Goal: Participate in discussion: Engage in conversation with other users on a specific topic

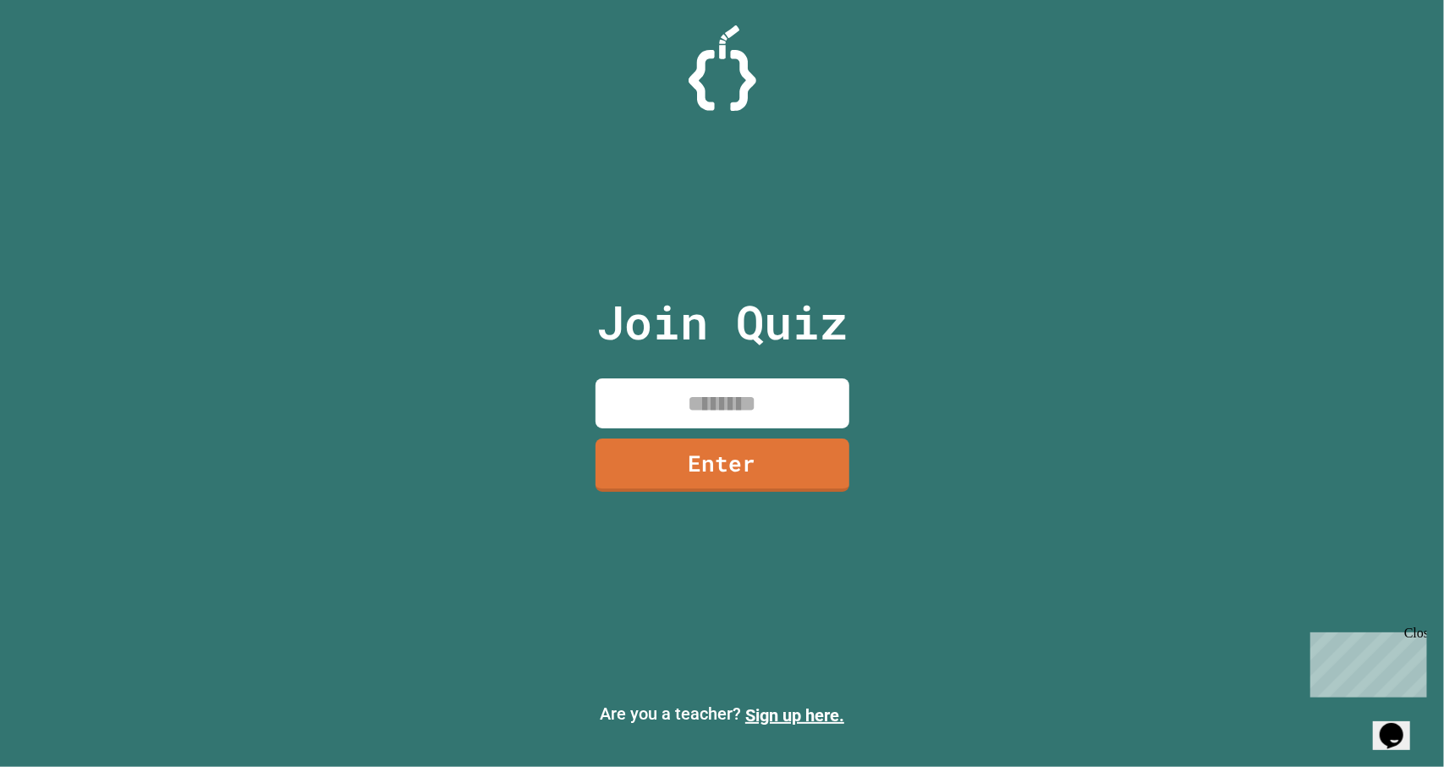
click at [679, 407] on input at bounding box center [723, 403] width 254 height 50
type input "********"
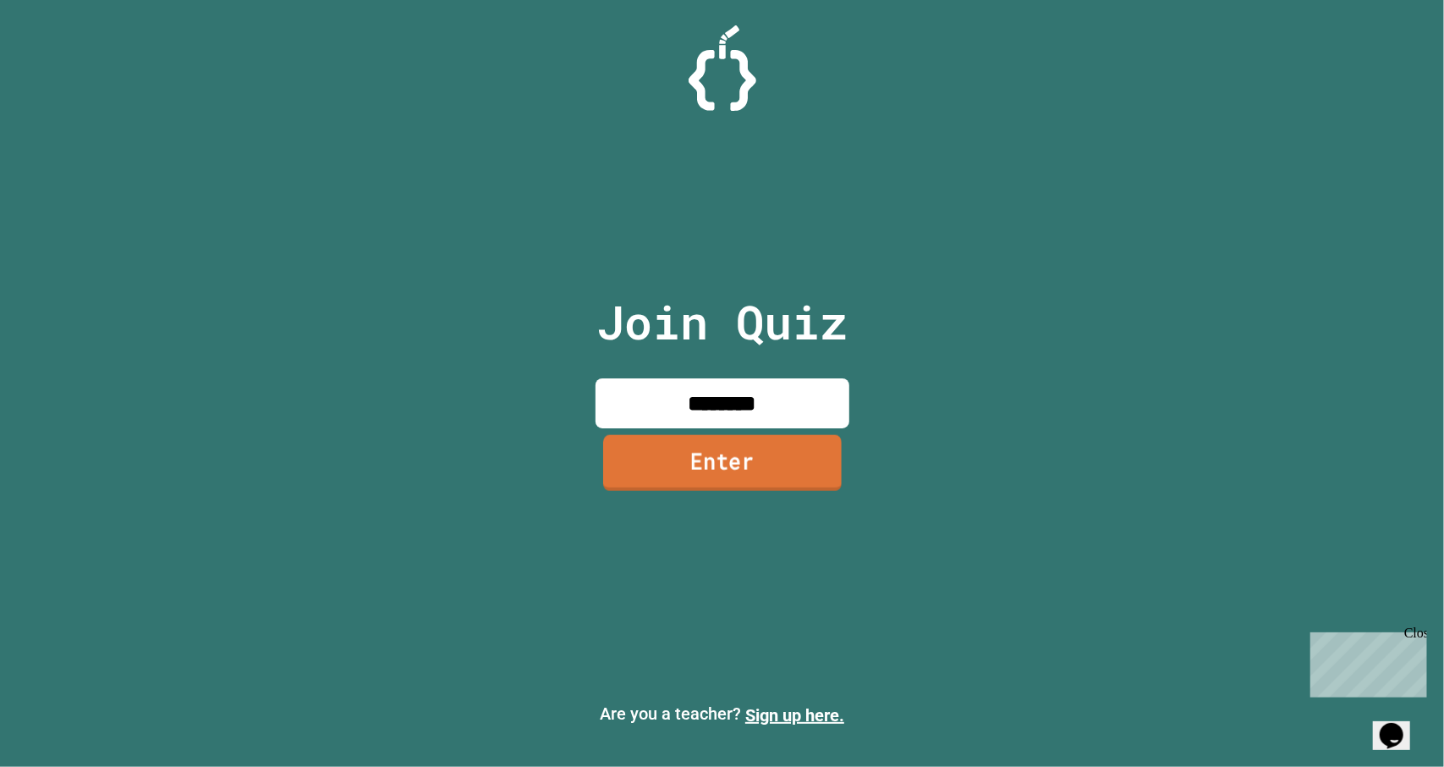
click at [706, 459] on link "Enter" at bounding box center [722, 463] width 239 height 56
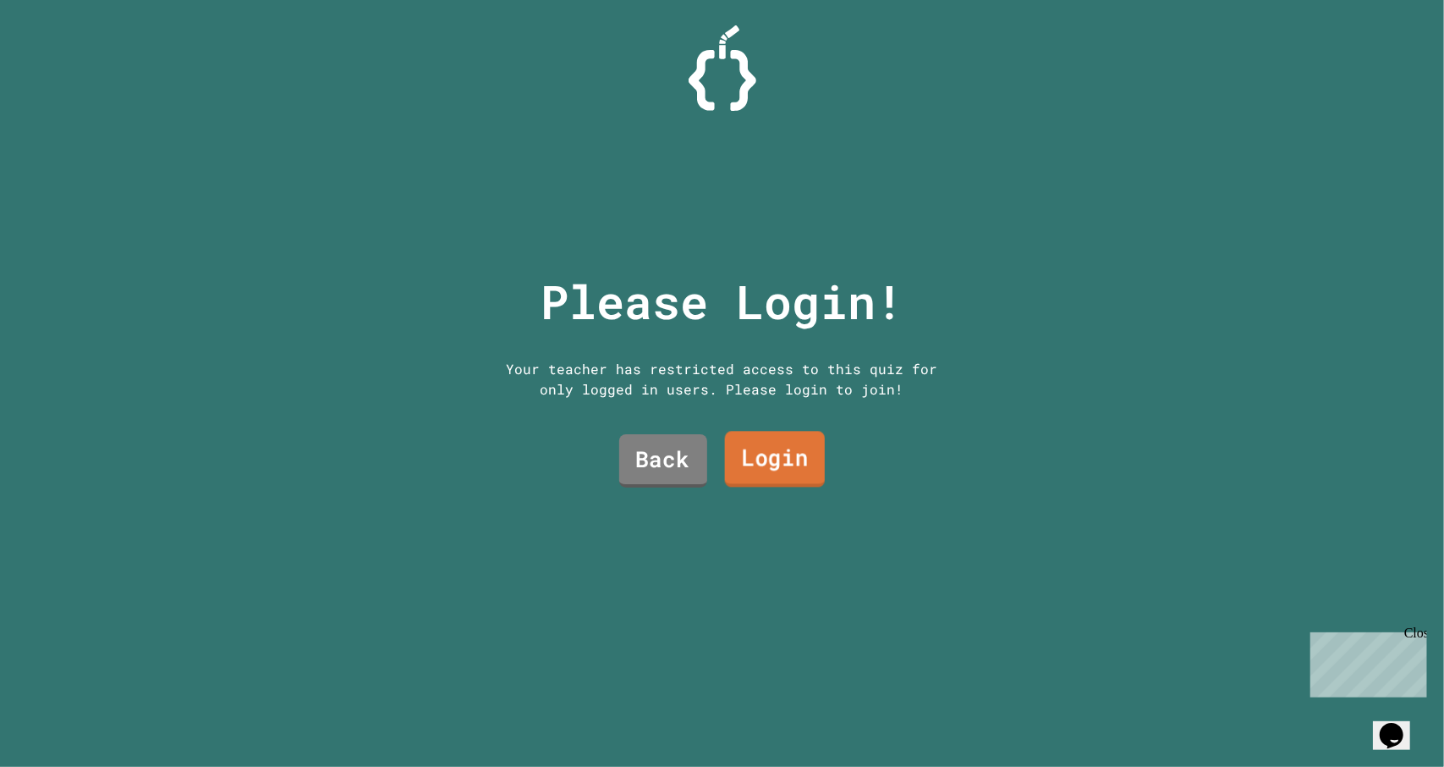
click at [729, 454] on link "Login" at bounding box center [774, 459] width 100 height 56
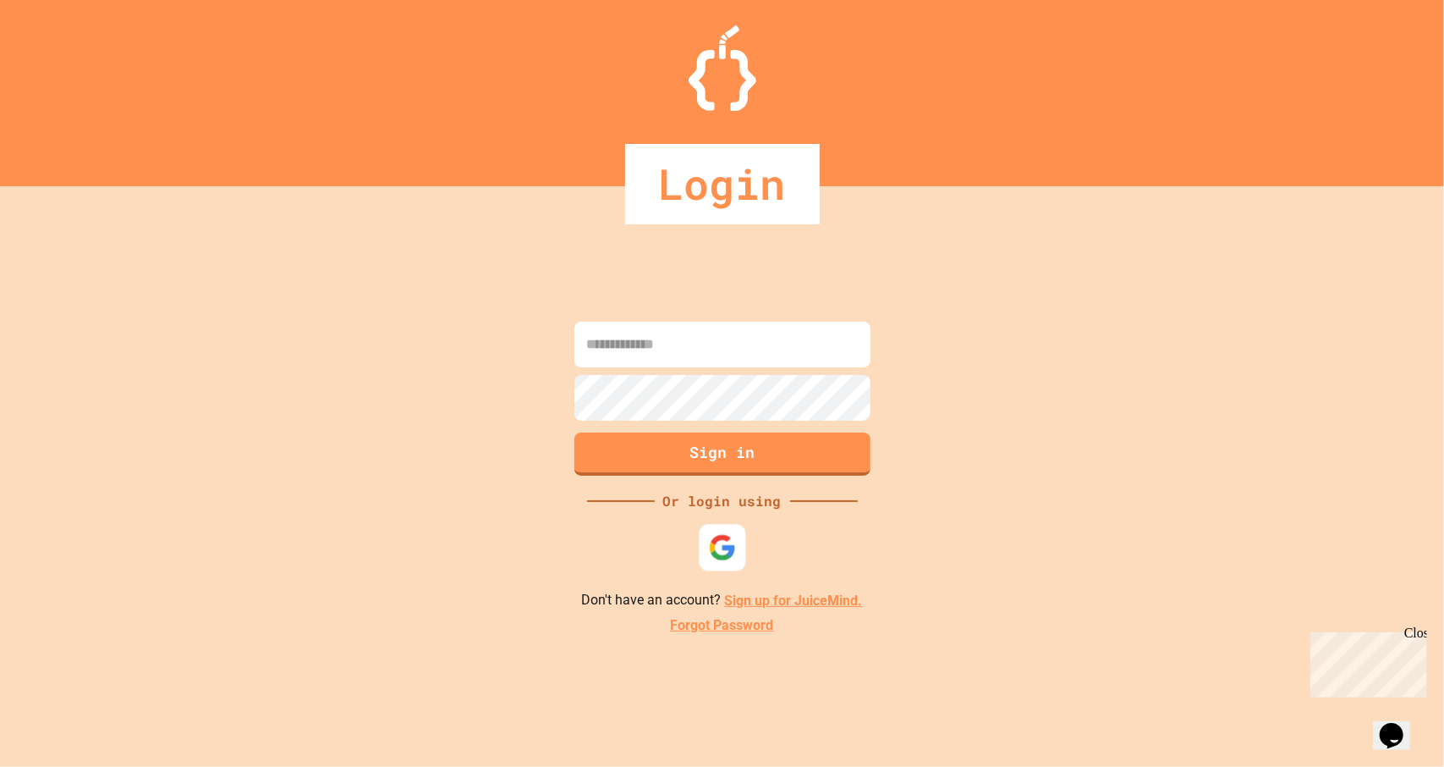
click at [726, 553] on img at bounding box center [722, 548] width 28 height 28
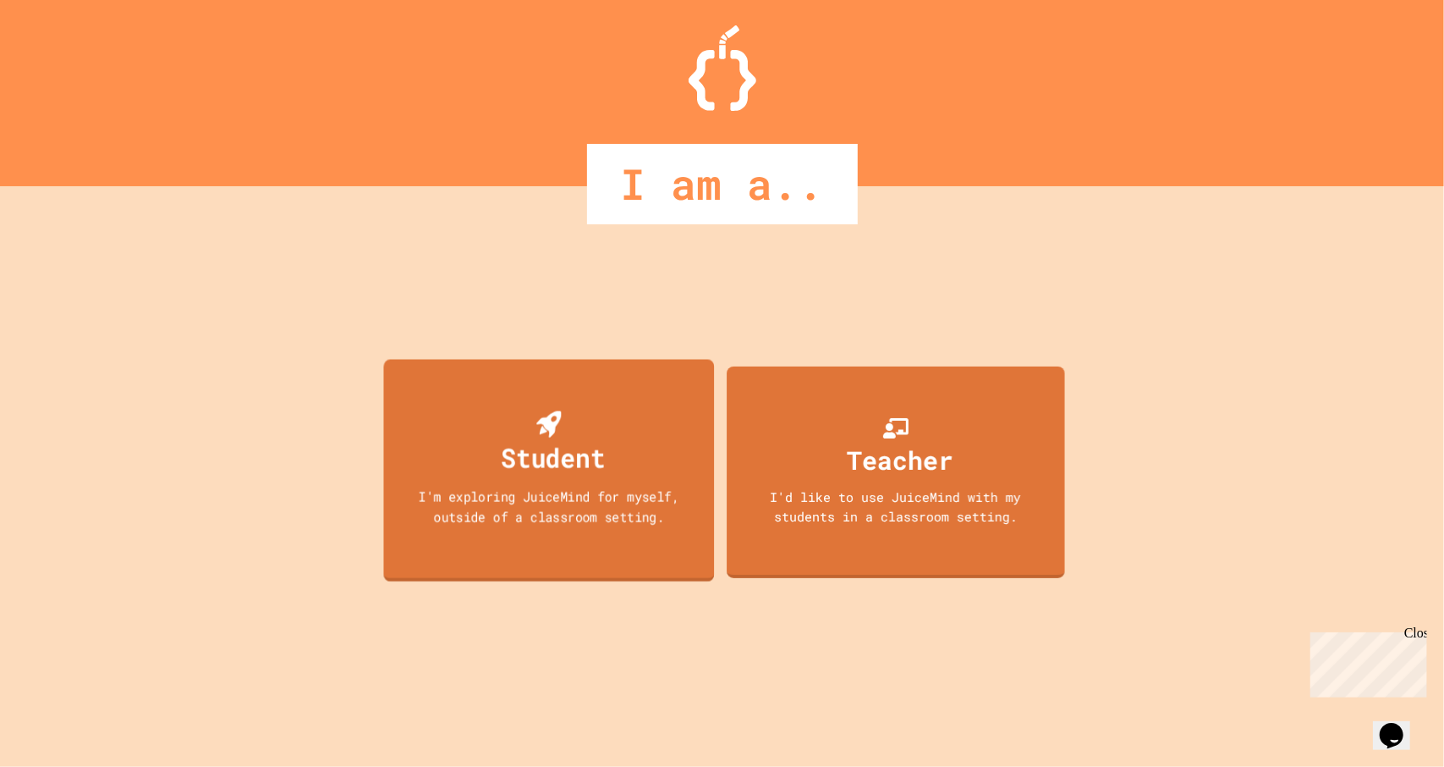
click at [608, 475] on div "Student I'm exploring JuiceMind for myself, outside of a classroom setting." at bounding box center [548, 471] width 331 height 222
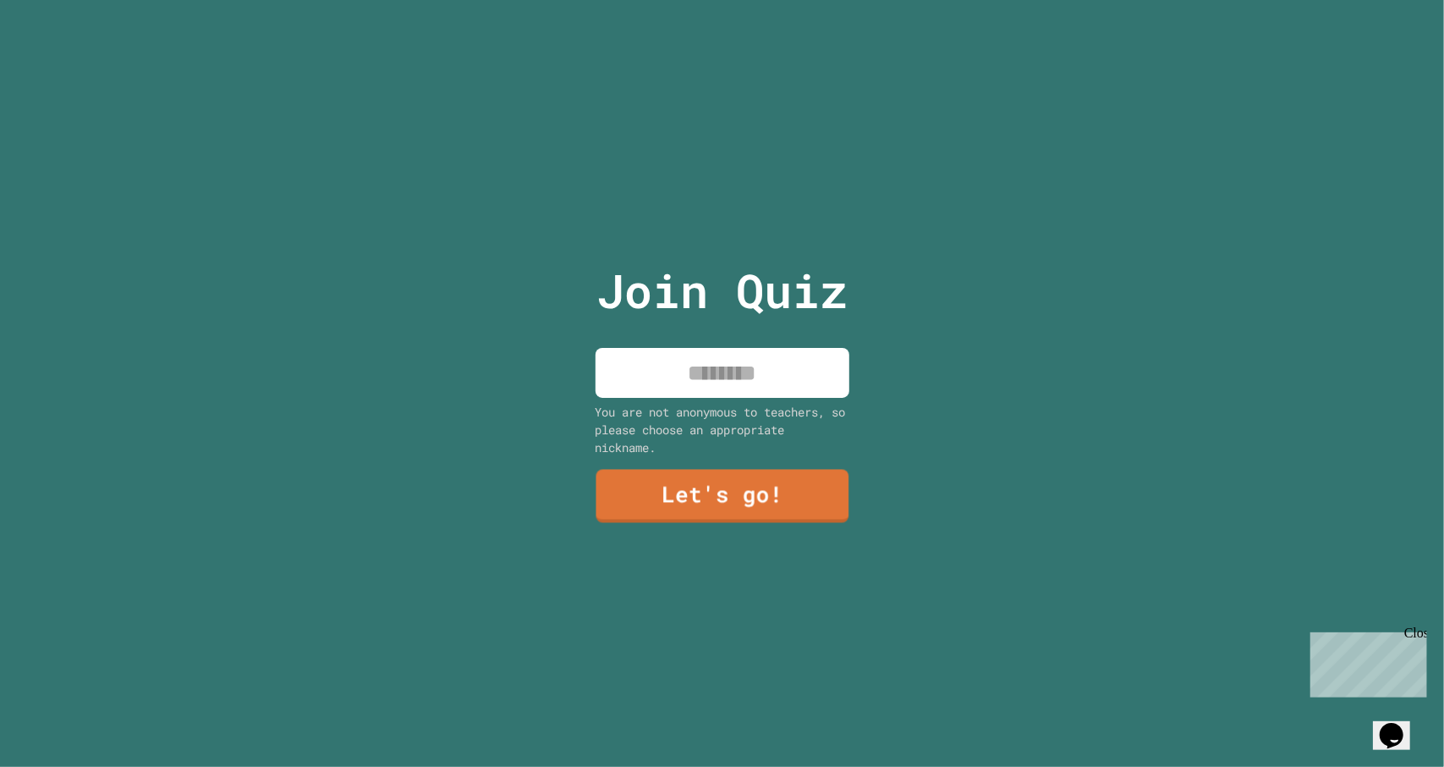
click at [679, 374] on input at bounding box center [723, 373] width 254 height 50
type input "*"
type input "********"
click at [701, 481] on link "Let's go!" at bounding box center [723, 493] width 234 height 56
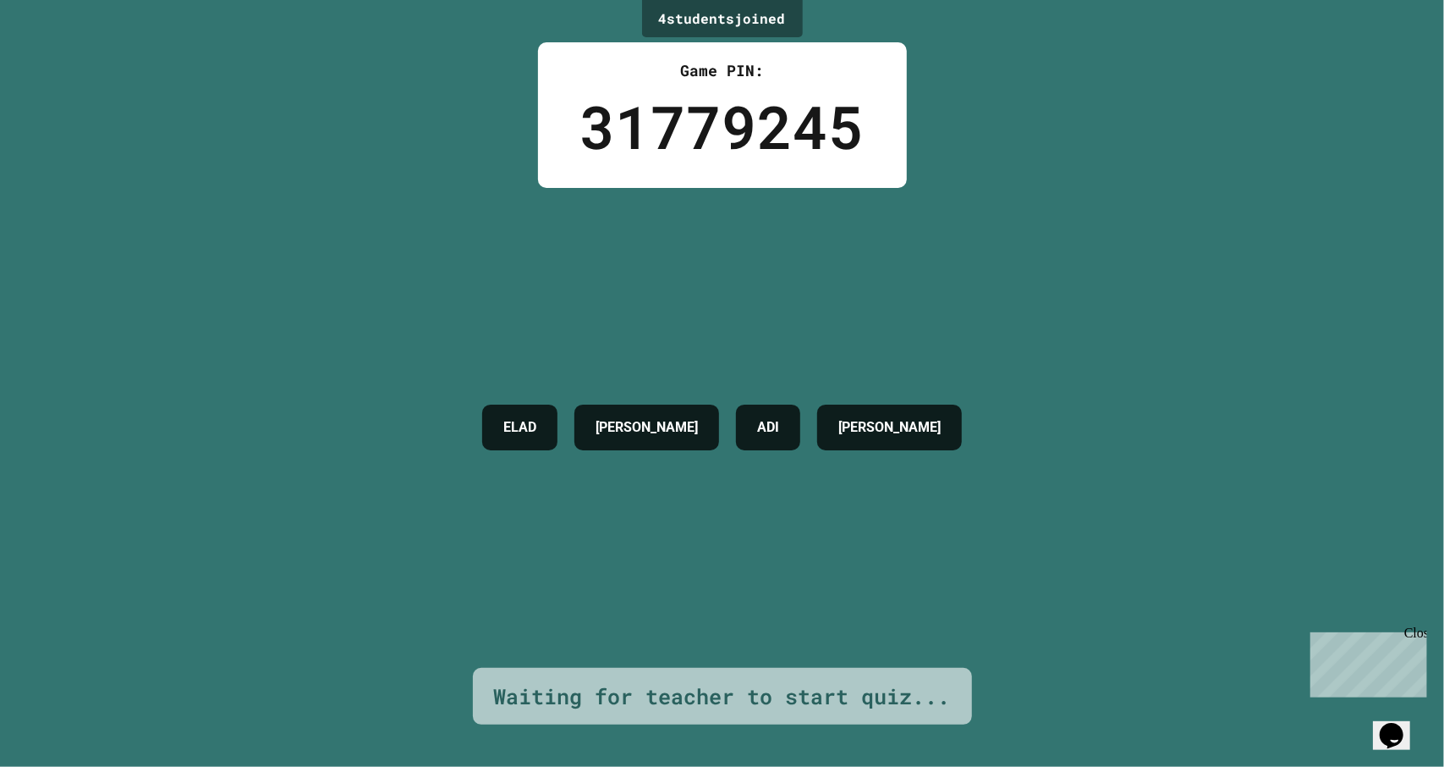
click at [800, 680] on div "Waiting for teacher to start quiz..." at bounding box center [722, 696] width 457 height 32
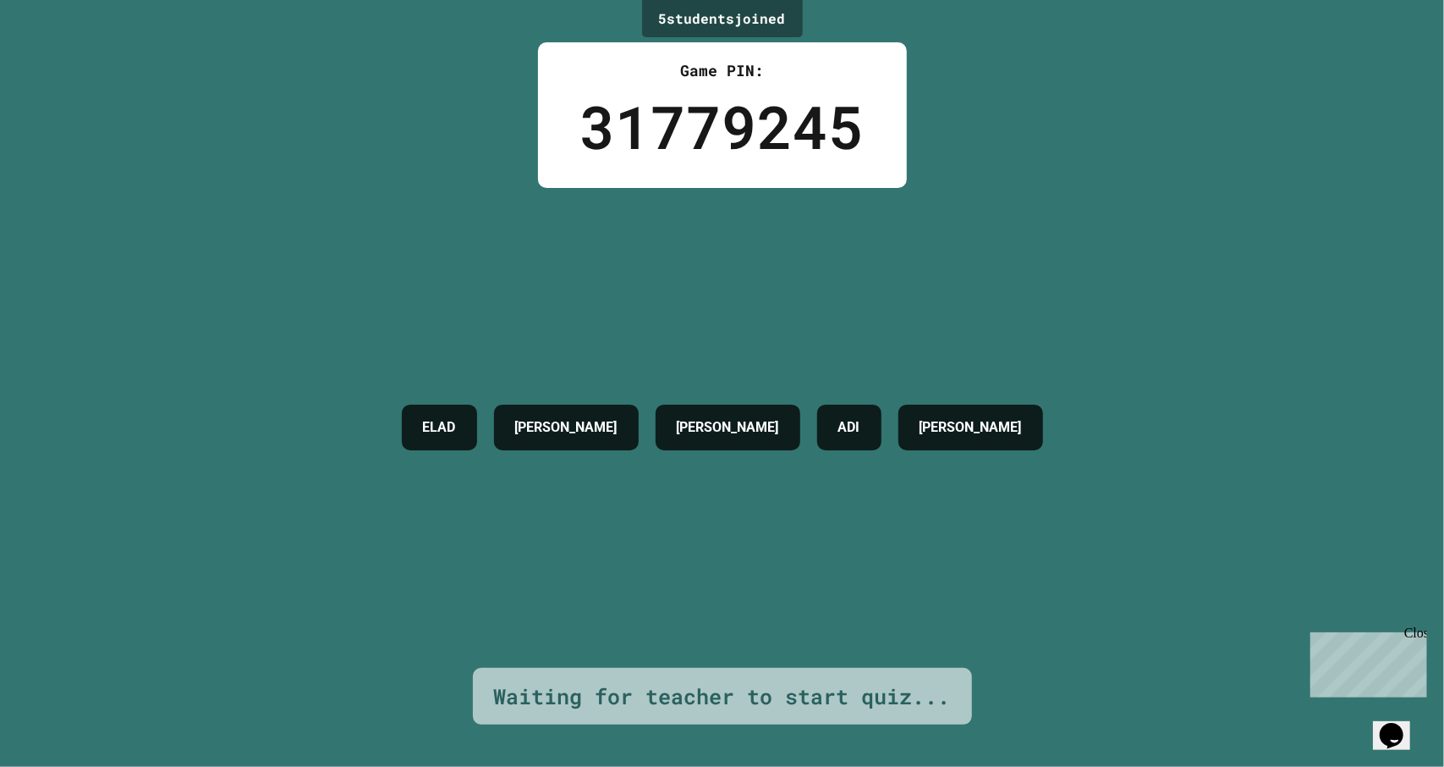
click at [1422, 633] on div "Close" at bounding box center [1414, 634] width 21 height 21
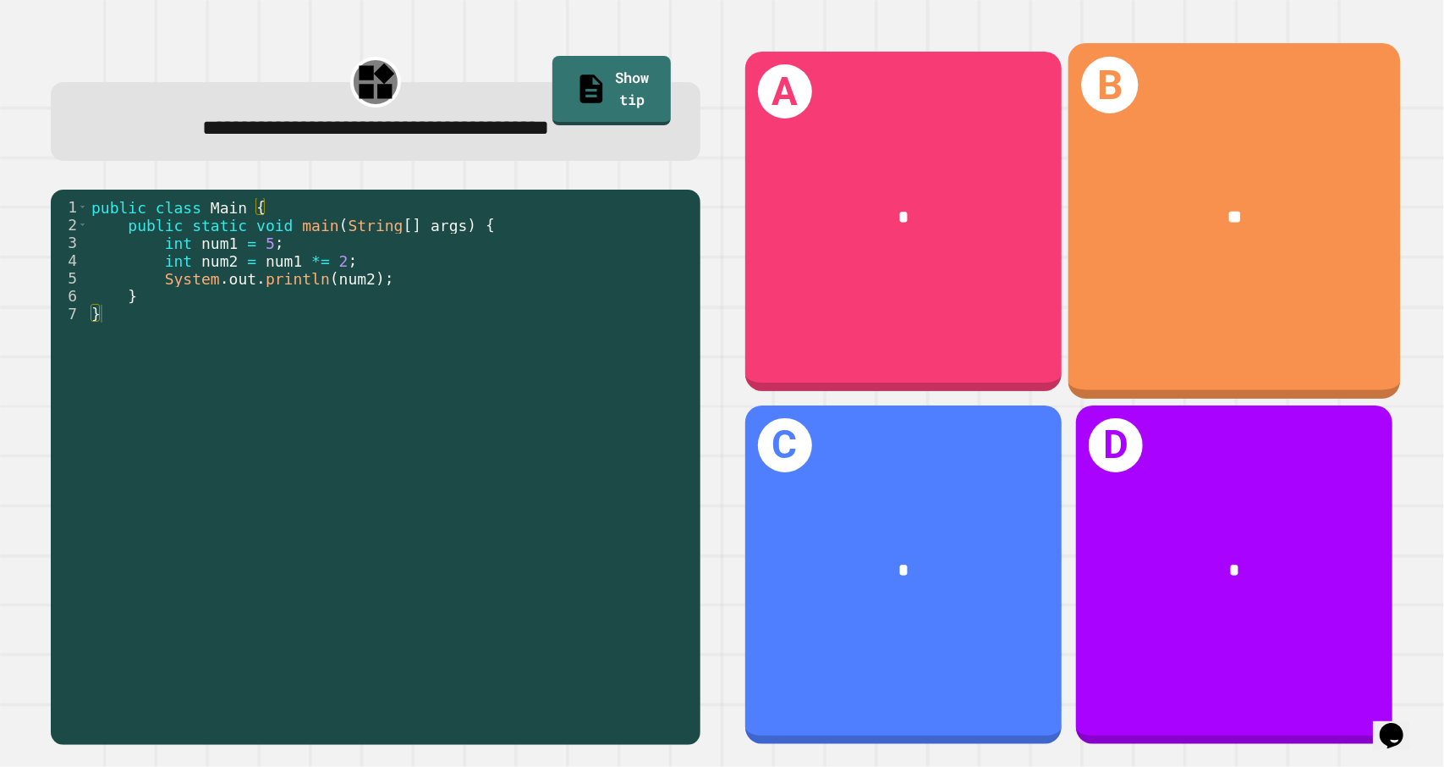
click at [1162, 299] on div "B **" at bounding box center [1234, 220] width 333 height 355
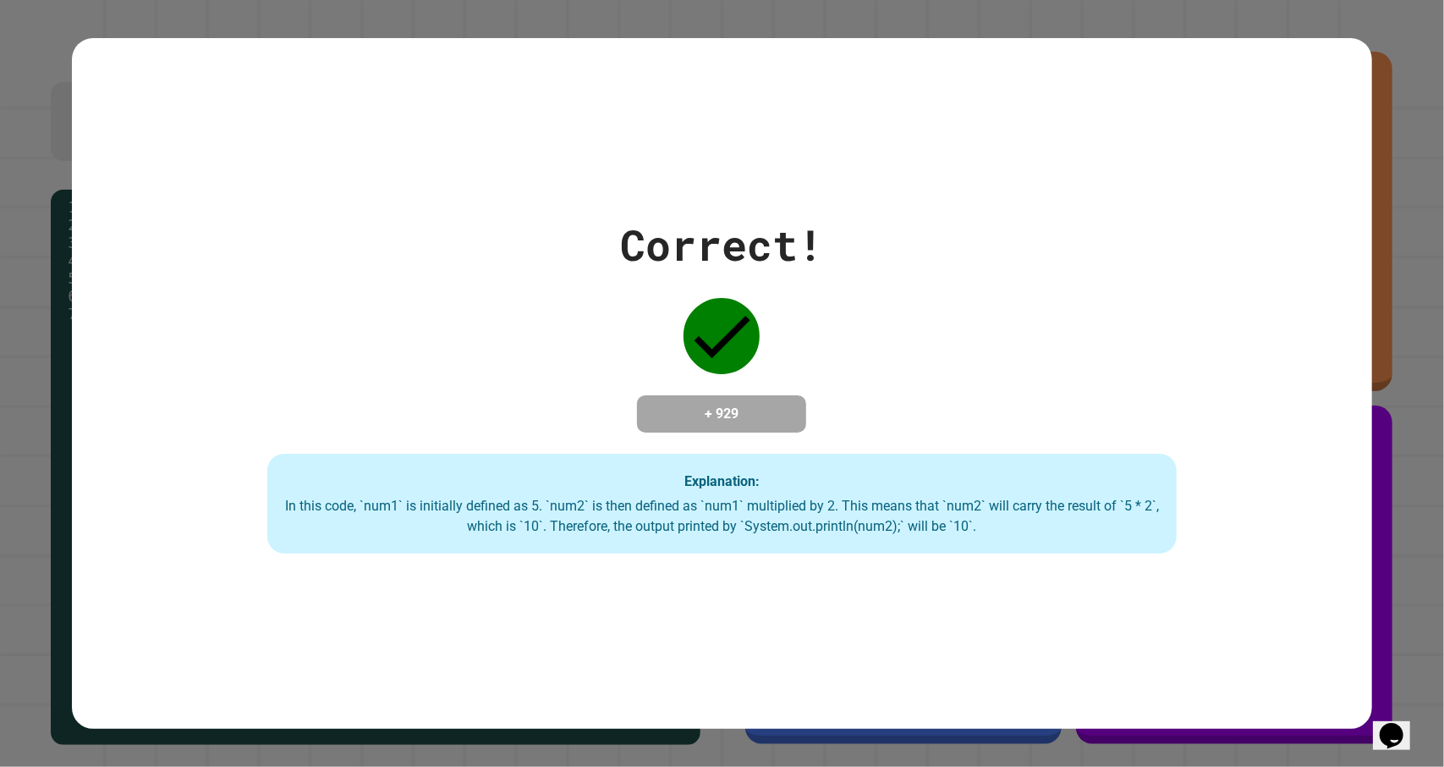
click at [733, 404] on h4 "+ 929" at bounding box center [721, 414] width 135 height 20
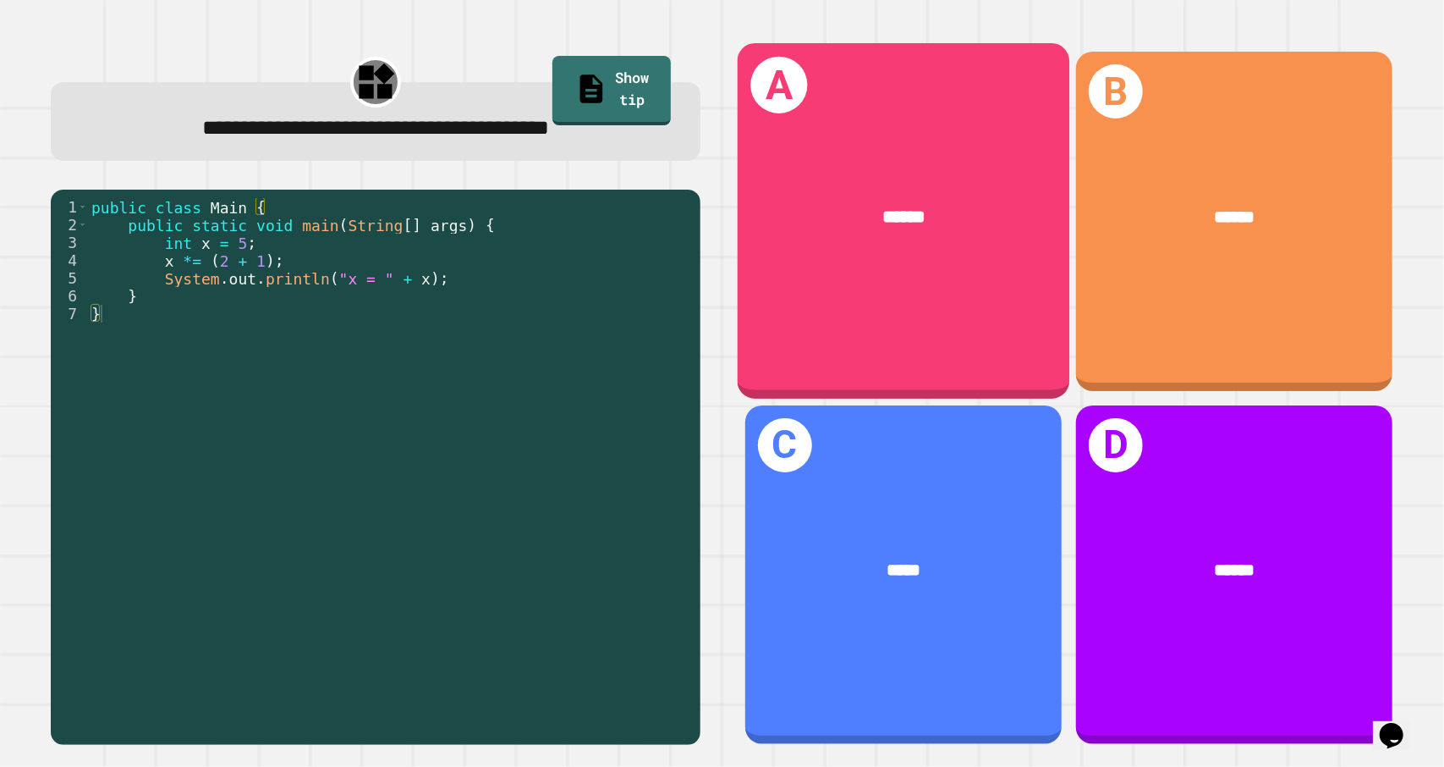
click at [921, 243] on div "******" at bounding box center [903, 217] width 333 height 100
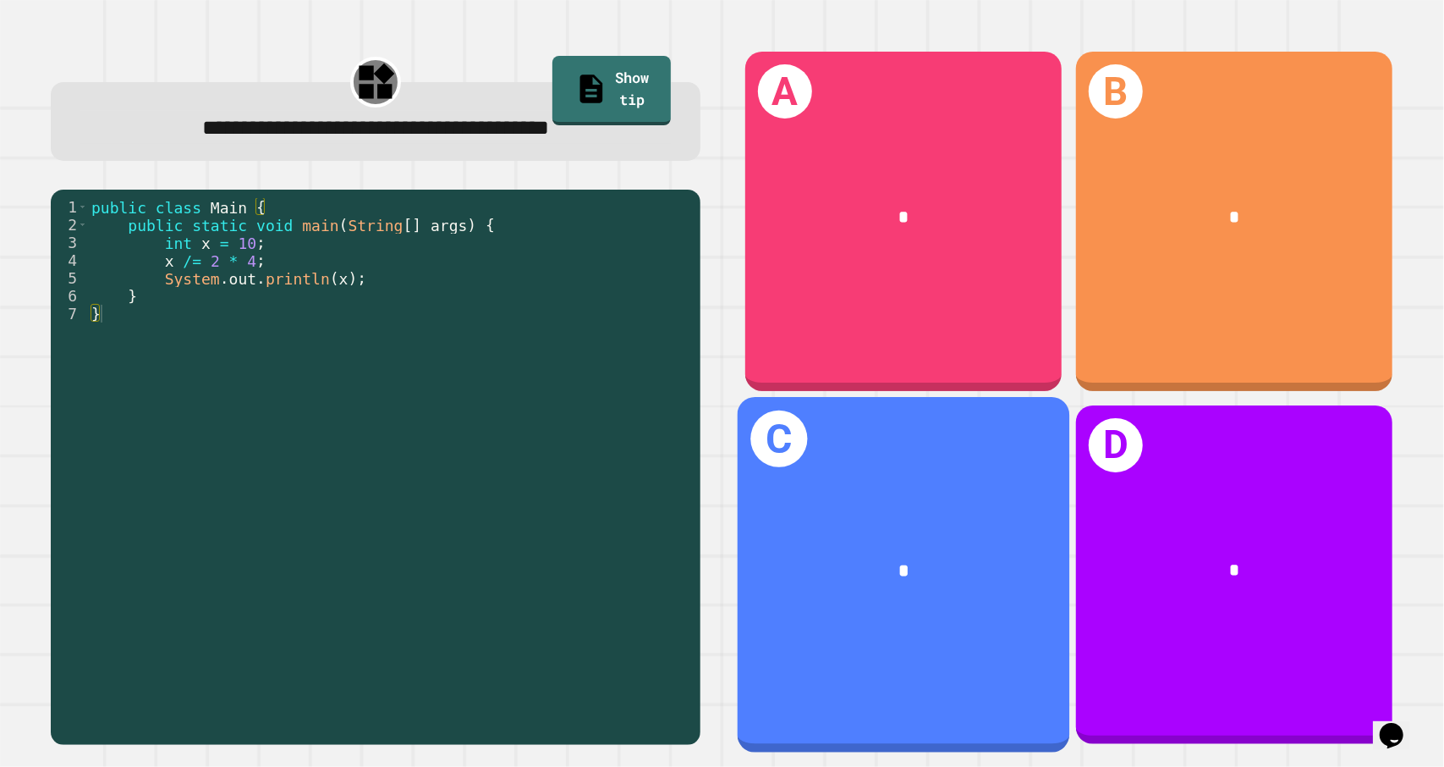
click at [828, 556] on div "*" at bounding box center [903, 569] width 259 height 27
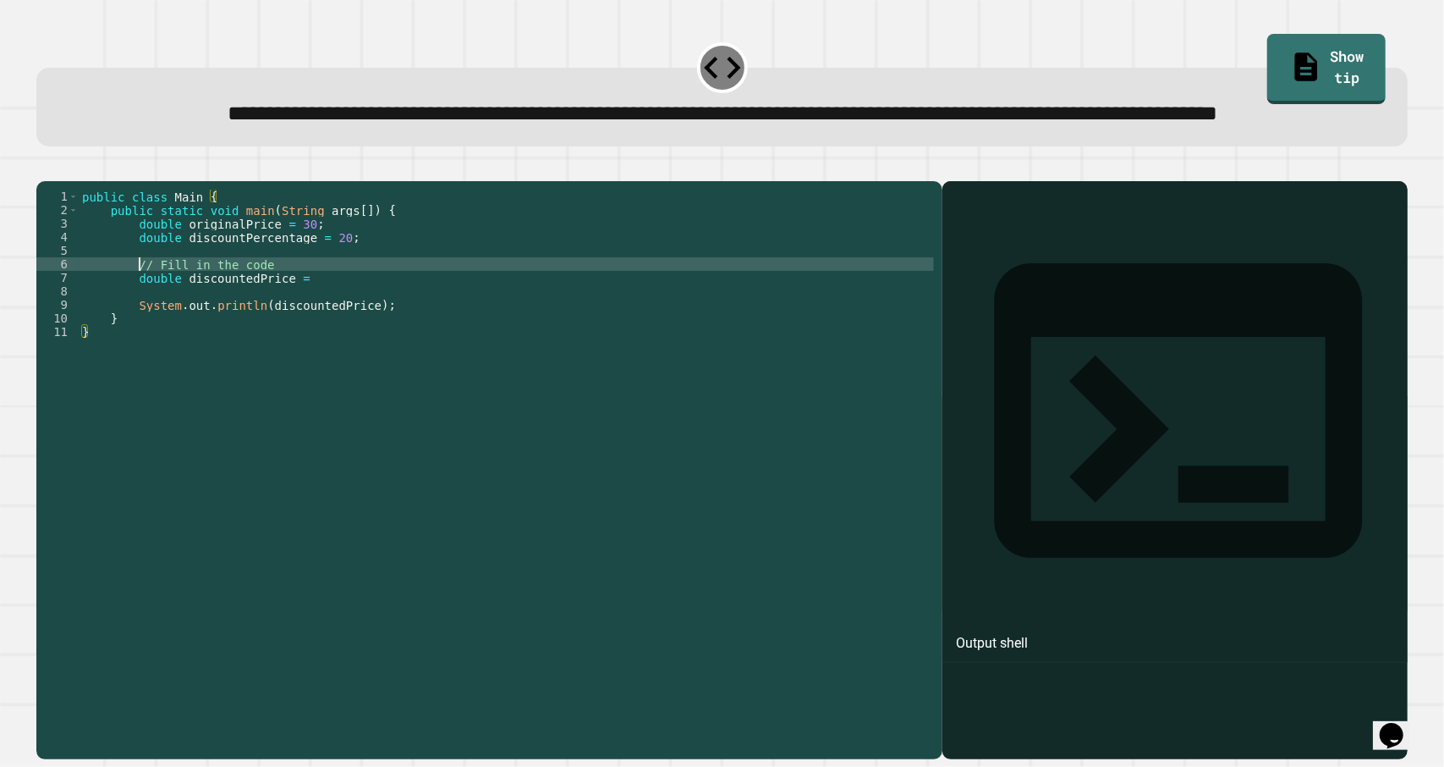
click at [135, 324] on div "public class Main { public static void main ( String args [ ]) { double origina…" at bounding box center [507, 433] width 856 height 487
click at [278, 326] on div "public class Main { public static void main ( String args [ ]) { double origina…" at bounding box center [507, 433] width 856 height 487
type textarea "*"
type textarea "**********"
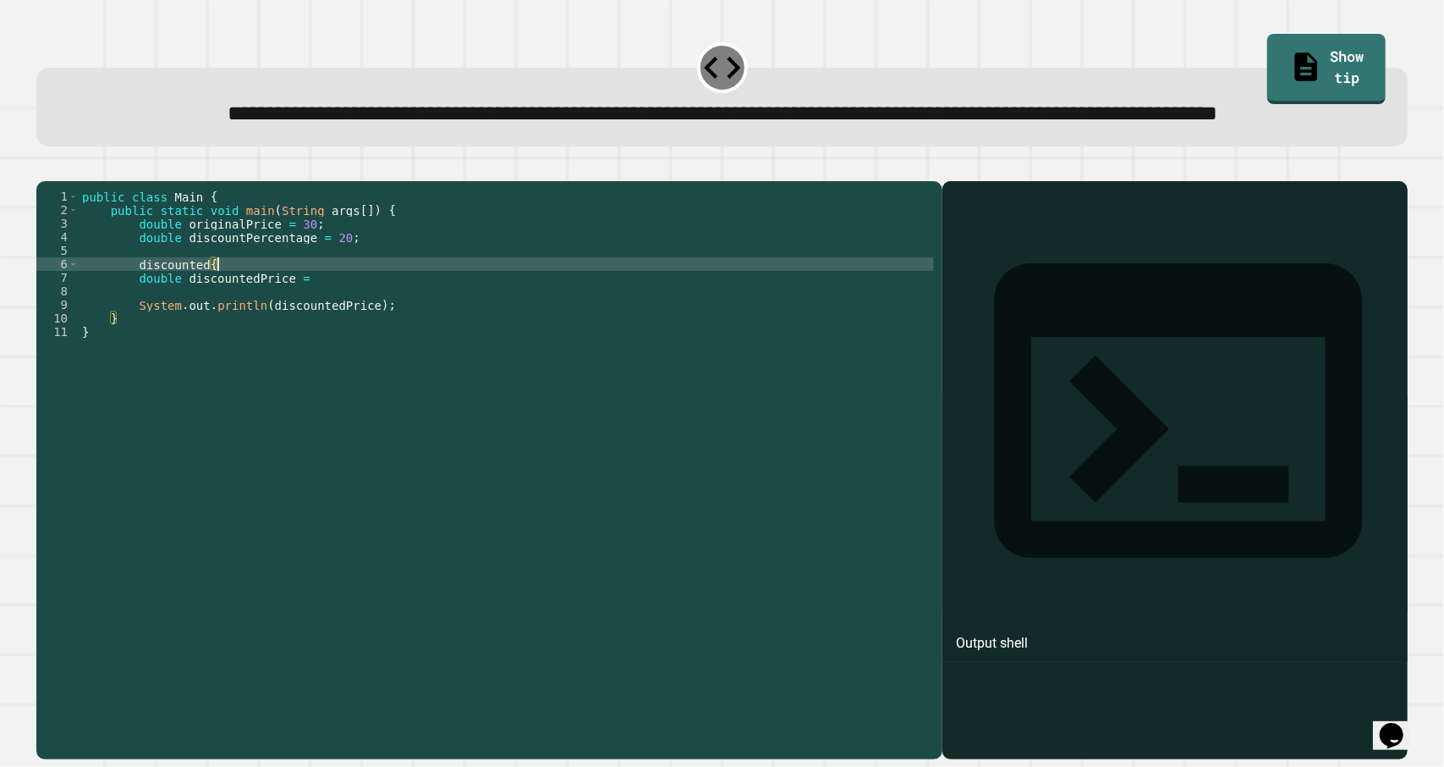
scroll to position [0, 8]
click at [140, 324] on div "public class Main { public static void main ( String args [ ]) { double origina…" at bounding box center [507, 433] width 856 height 487
click at [336, 334] on div "public class Main { public static void main ( String args [ ]) { double origina…" at bounding box center [507, 433] width 856 height 487
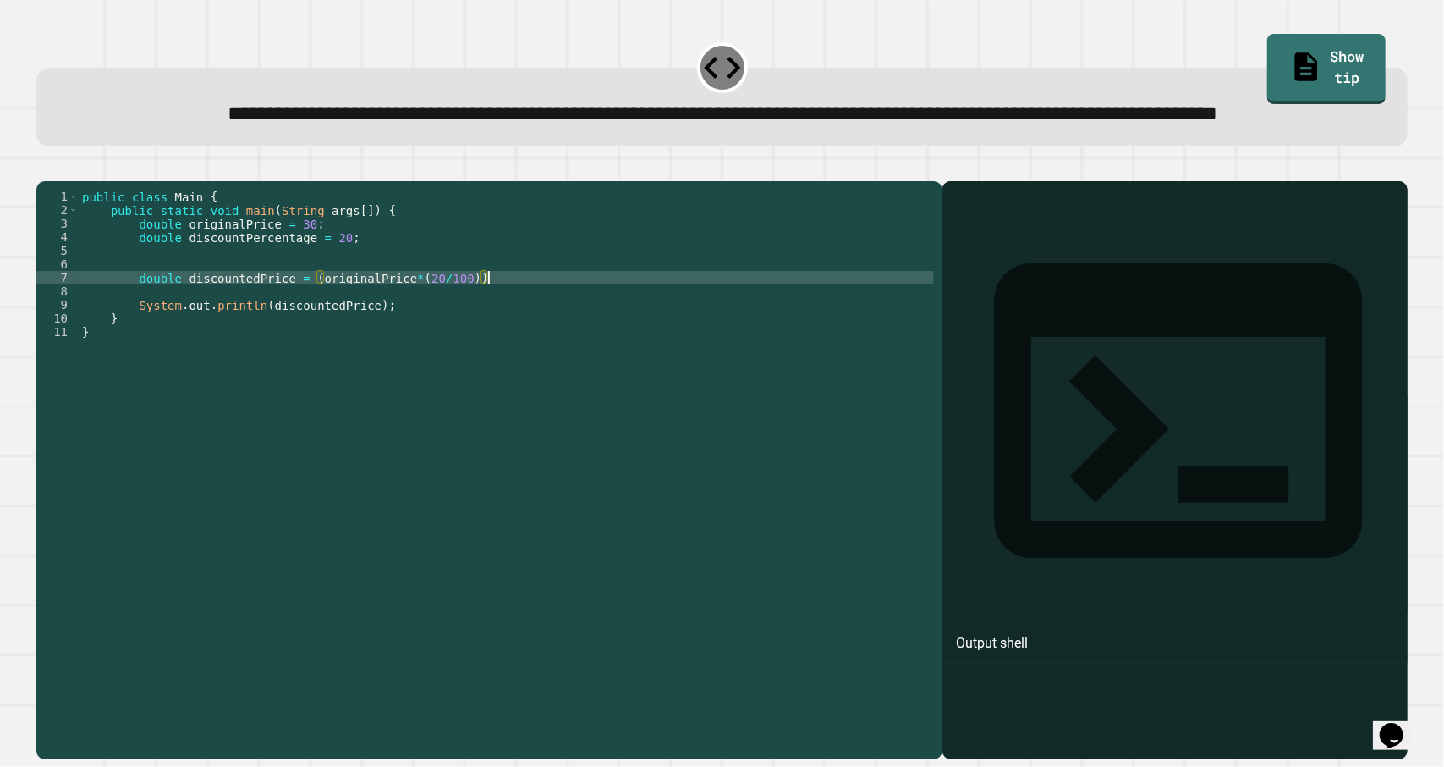
scroll to position [0, 28]
click at [59, 184] on icon "button" at bounding box center [56, 178] width 9 height 12
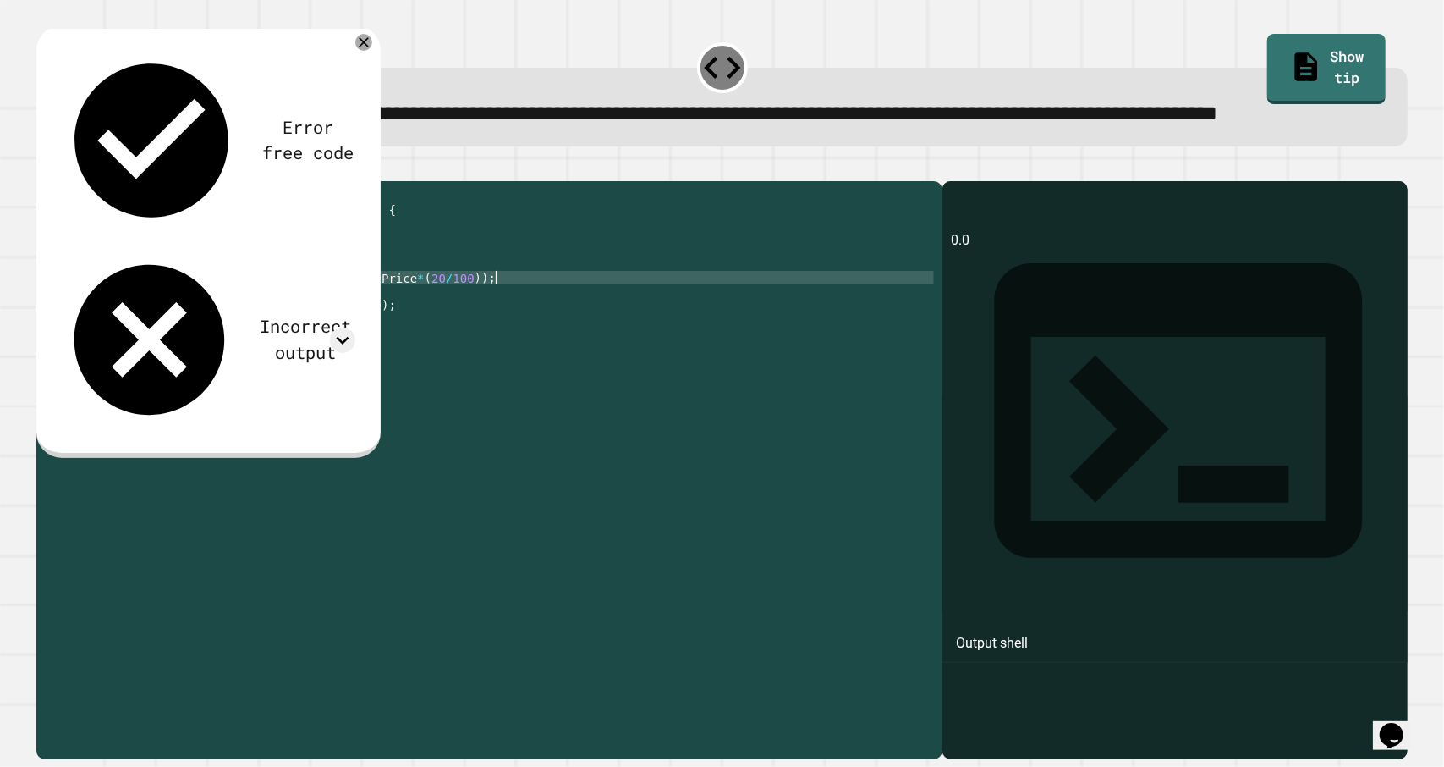
click at [552, 342] on div "public class Main { public static void main ( String args [ ]) { double origina…" at bounding box center [507, 433] width 856 height 487
click at [440, 339] on div "public class Main { public static void main ( String args [ ]) { double origina…" at bounding box center [507, 433] width 856 height 487
click at [61, 184] on icon "button" at bounding box center [56, 178] width 9 height 12
click at [423, 339] on div "public class Main { public static void main ( String args [ ]) { double origina…" at bounding box center [507, 433] width 856 height 487
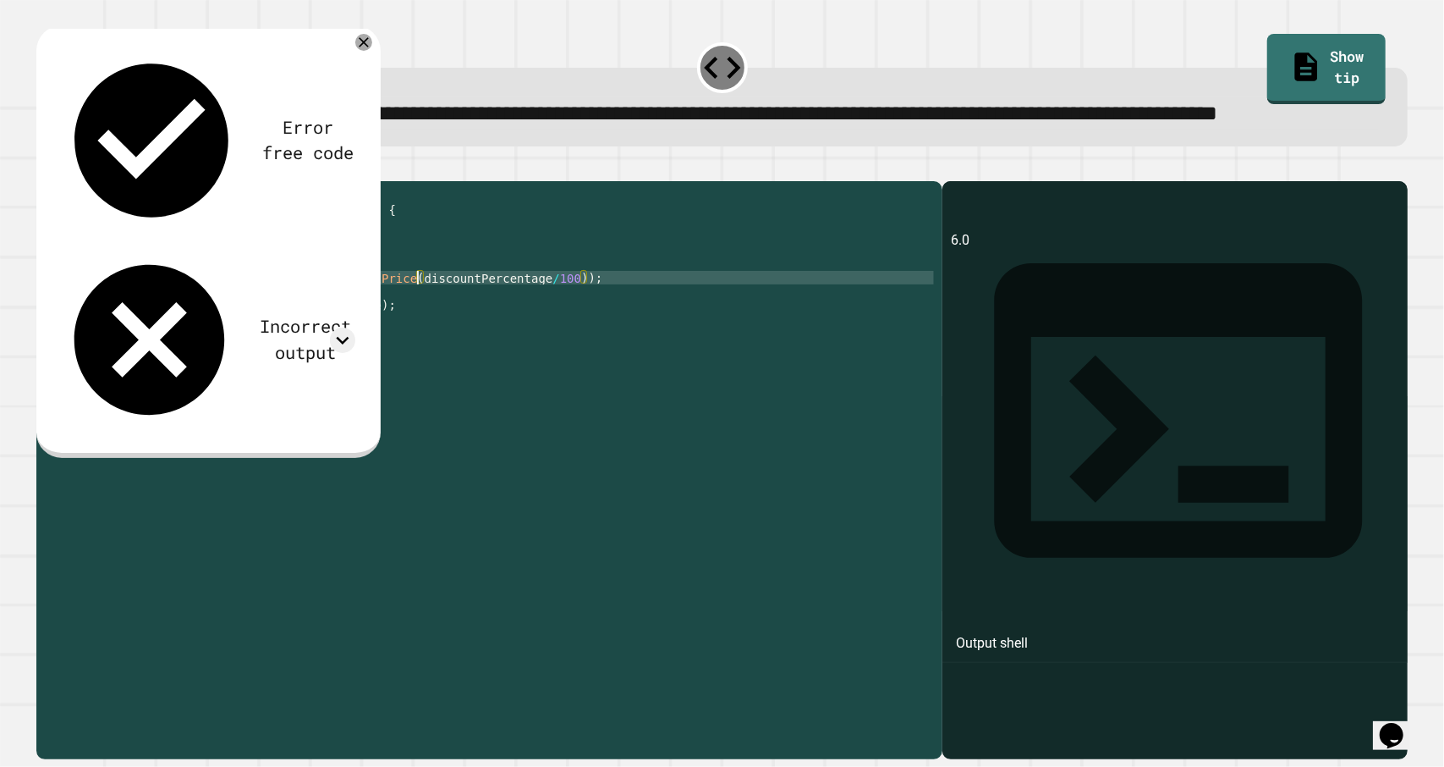
scroll to position [0, 8]
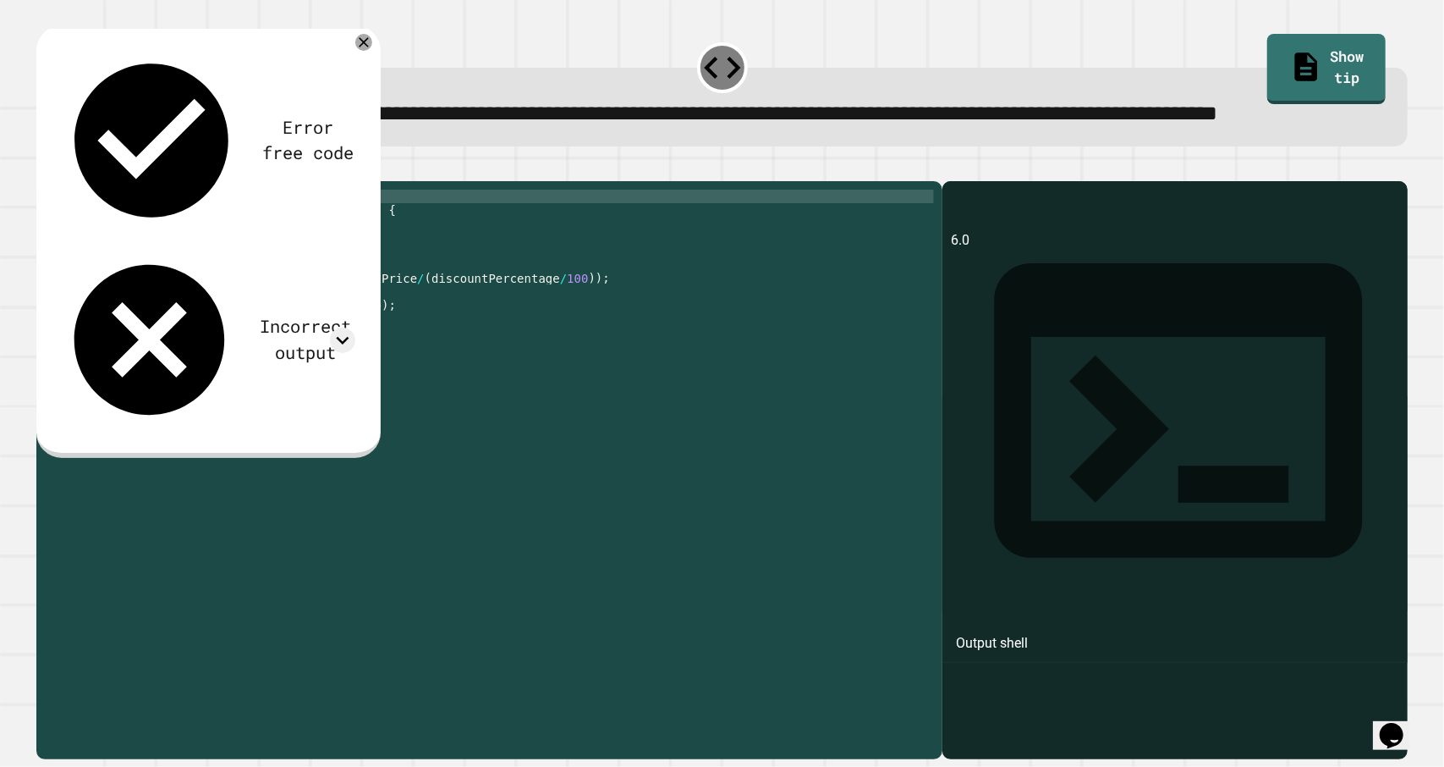
click at [61, 184] on icon "button" at bounding box center [56, 178] width 9 height 12
click at [425, 339] on div "public class Main { public static void main ( String args [ ]) { double origina…" at bounding box center [507, 433] width 856 height 487
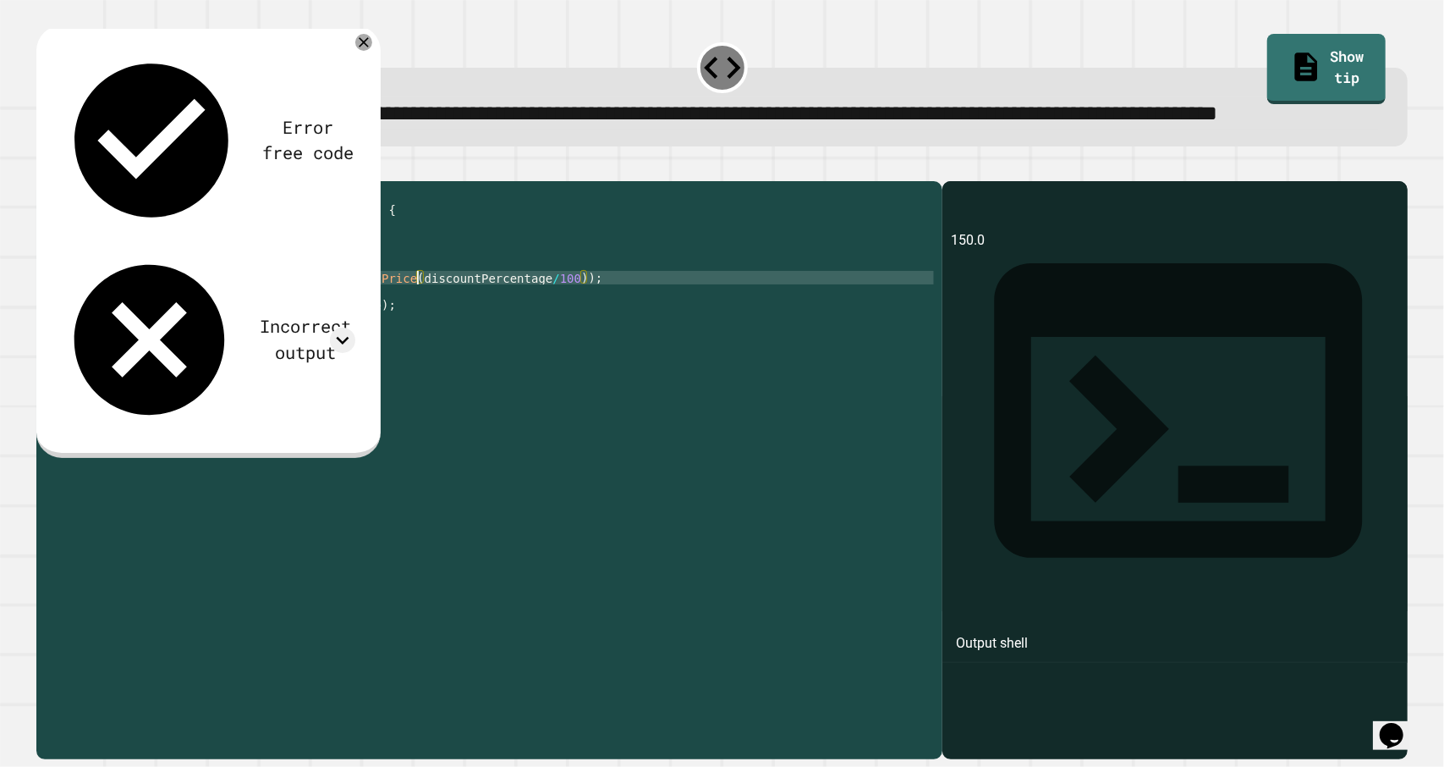
scroll to position [0, 24]
click at [634, 342] on div "public class Main { public static void main ( String args [ ]) { double origina…" at bounding box center [507, 433] width 856 height 487
click at [45, 168] on icon "button" at bounding box center [45, 168] width 0 height 0
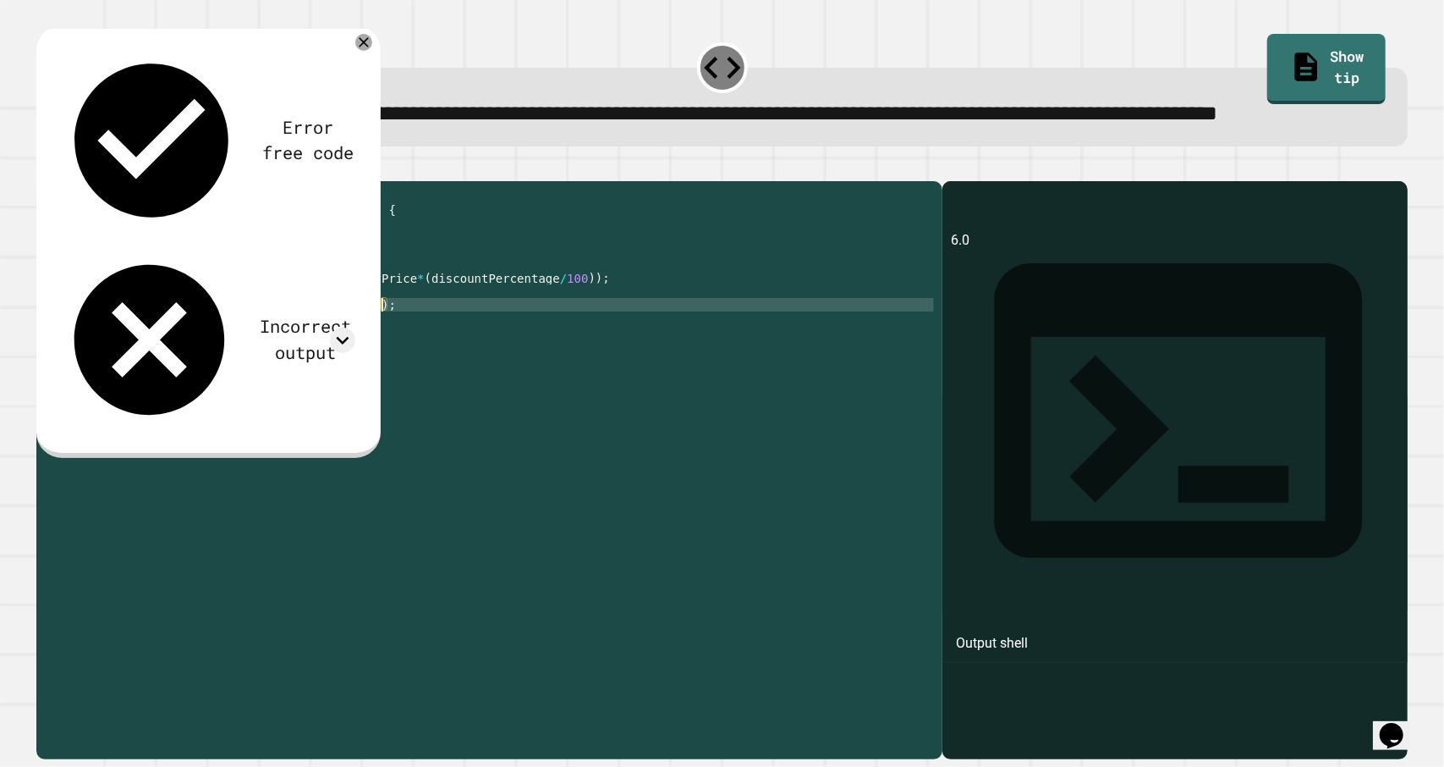
click at [381, 366] on div "public class Main { public static void main ( String args [ ]) { double origina…" at bounding box center [507, 433] width 856 height 487
click at [689, 344] on div "public class Main { public static void main ( String args [ ]) { double origina…" at bounding box center [507, 433] width 856 height 487
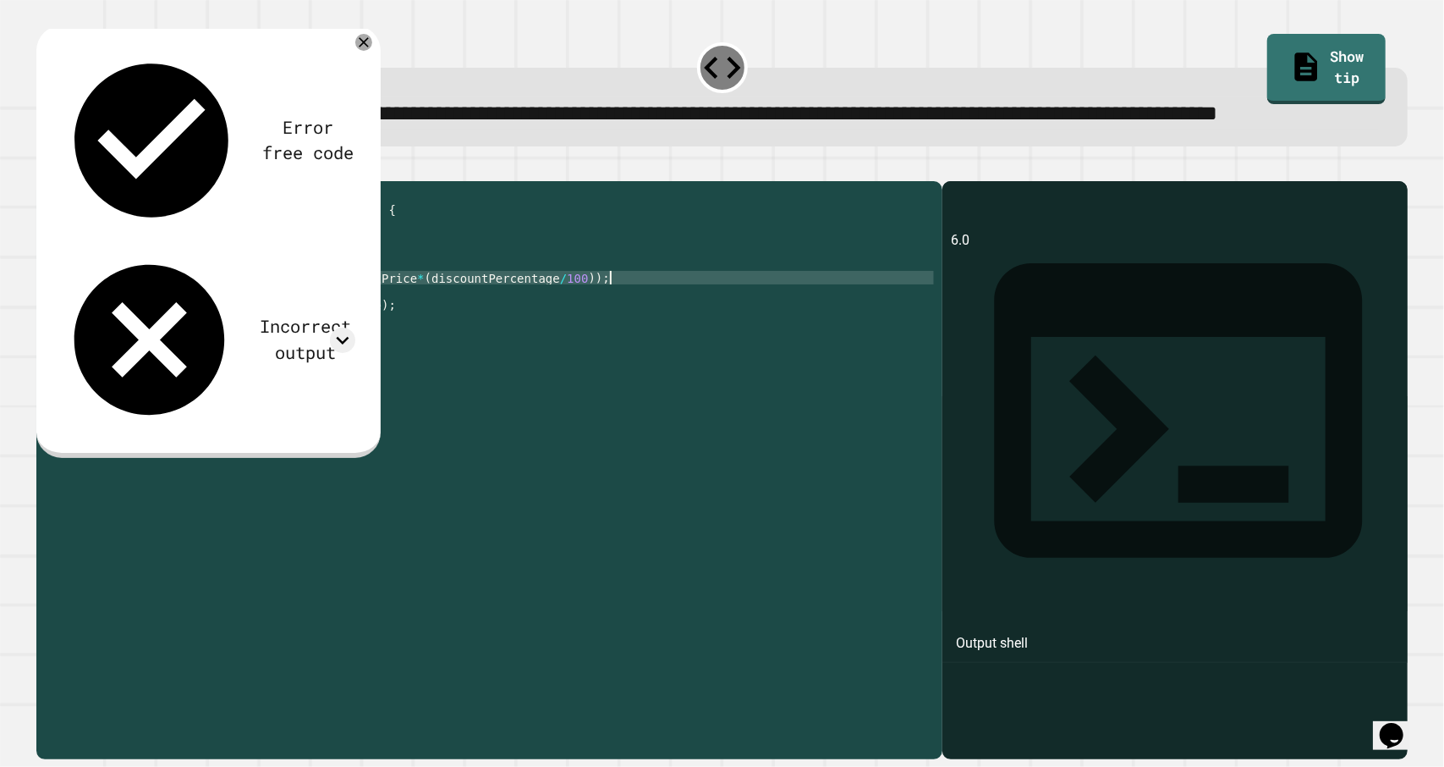
click at [322, 339] on div "public class Main { public static void main ( String args [ ]) { double origina…" at bounding box center [507, 433] width 856 height 487
type textarea "**********"
click at [61, 184] on icon "button" at bounding box center [56, 178] width 9 height 12
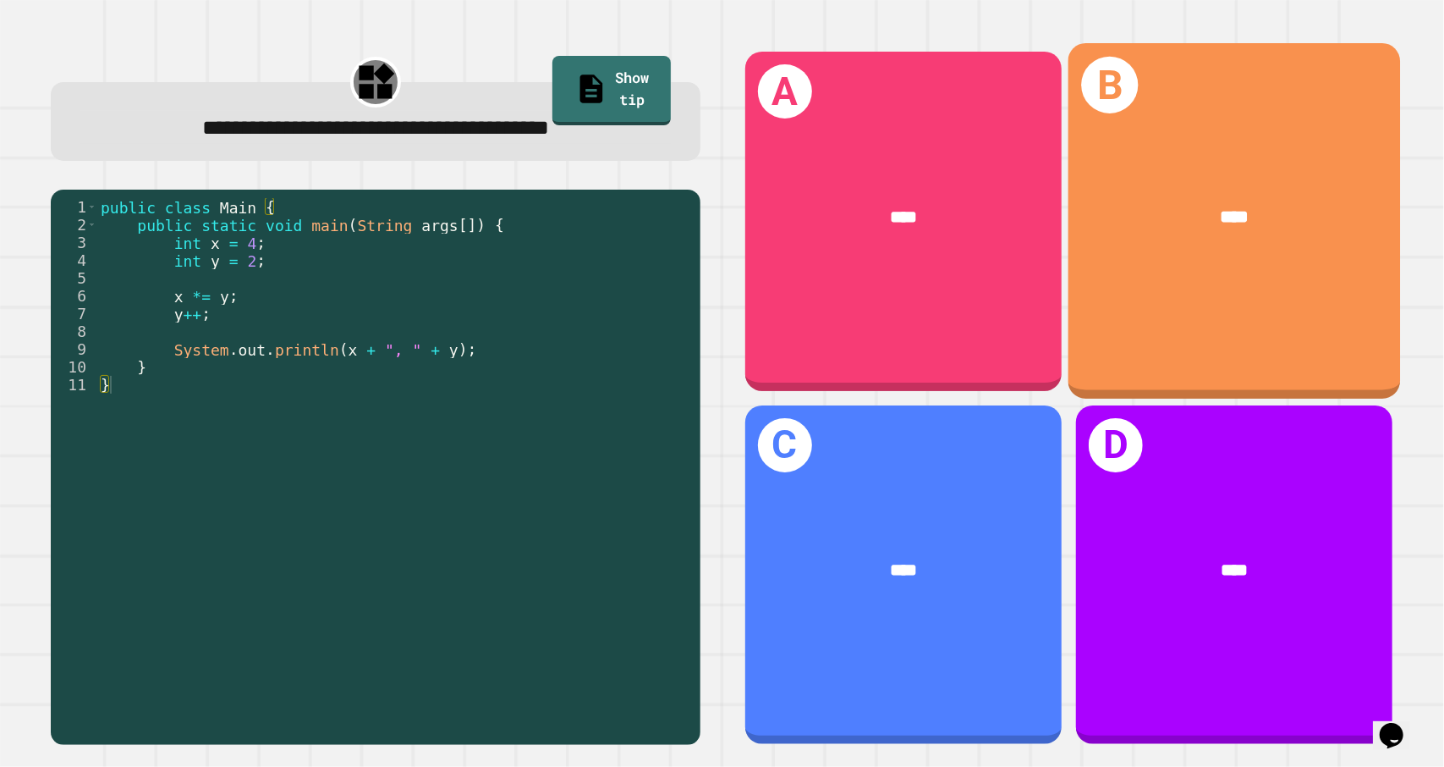
click at [1151, 322] on div "B ****" at bounding box center [1234, 220] width 333 height 355
